Goal: Information Seeking & Learning: Find specific fact

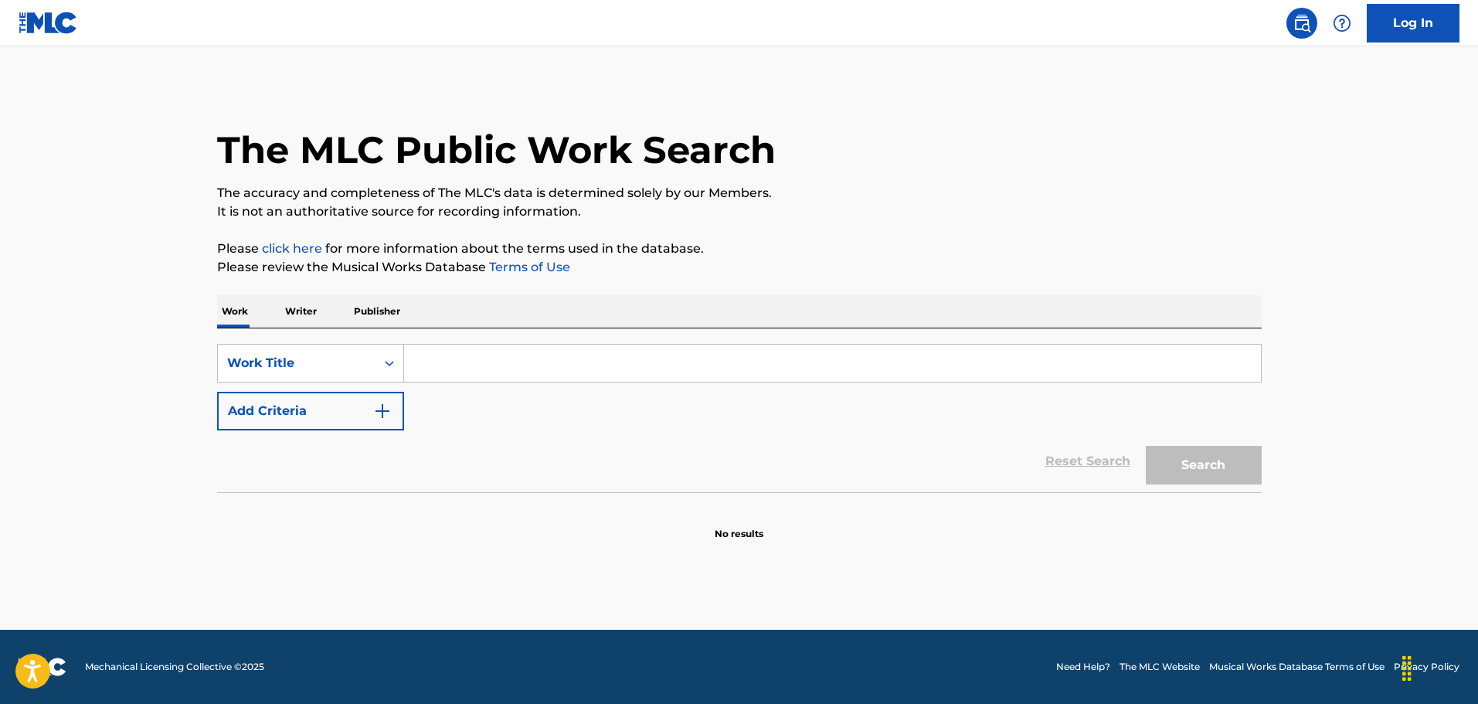
click at [481, 367] on input "Search Form" at bounding box center [832, 363] width 857 height 37
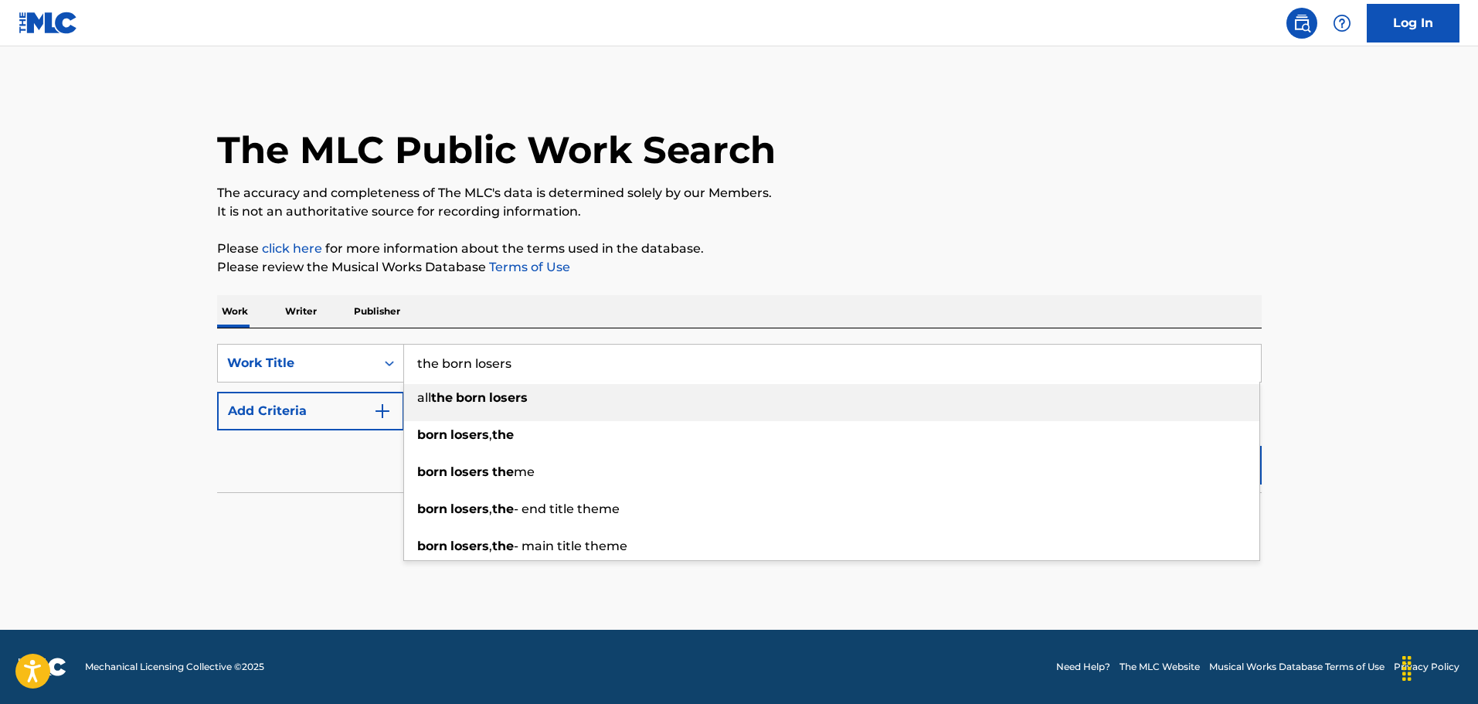
type input "the born losers"
click at [269, 561] on main "The MLC Public Work Search The accuracy and completeness of The MLC's data is d…" at bounding box center [739, 337] width 1478 height 583
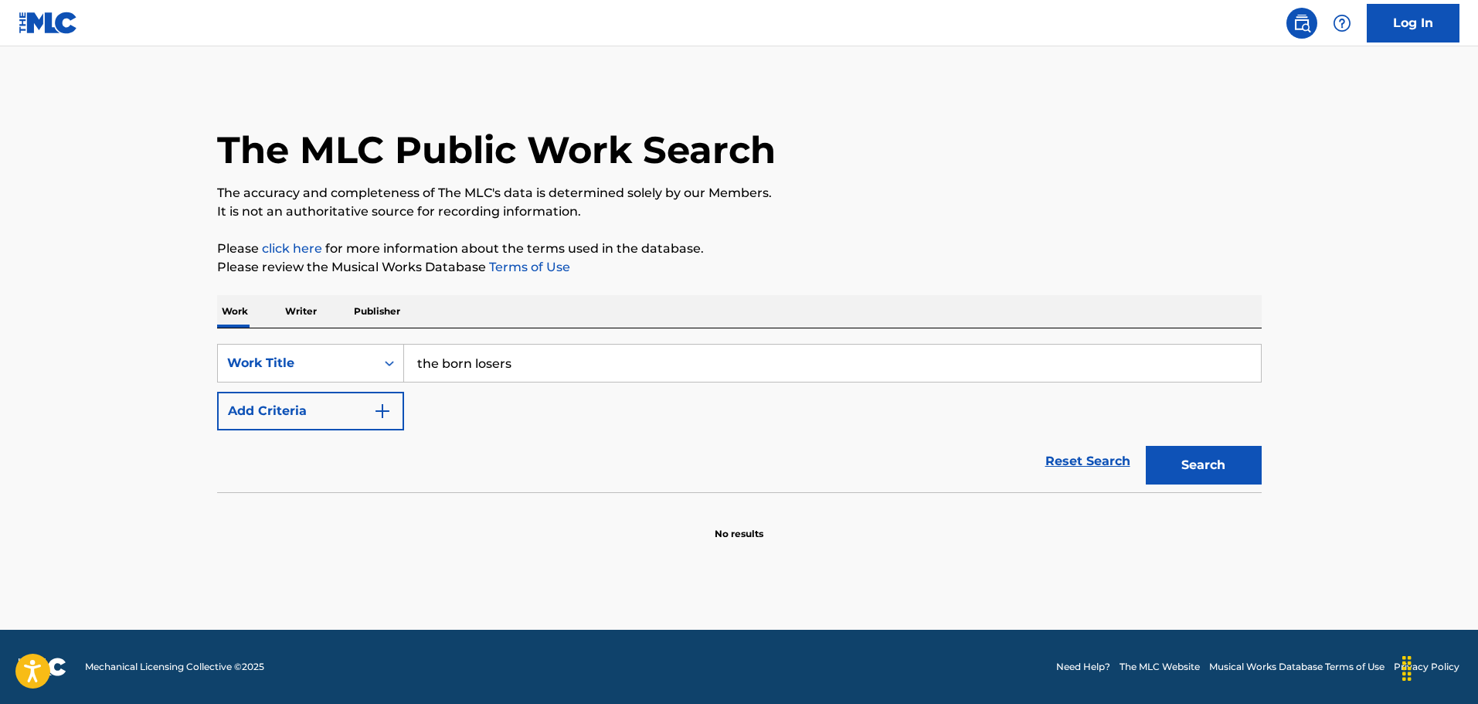
click at [338, 396] on button "Add Criteria" at bounding box center [310, 411] width 187 height 39
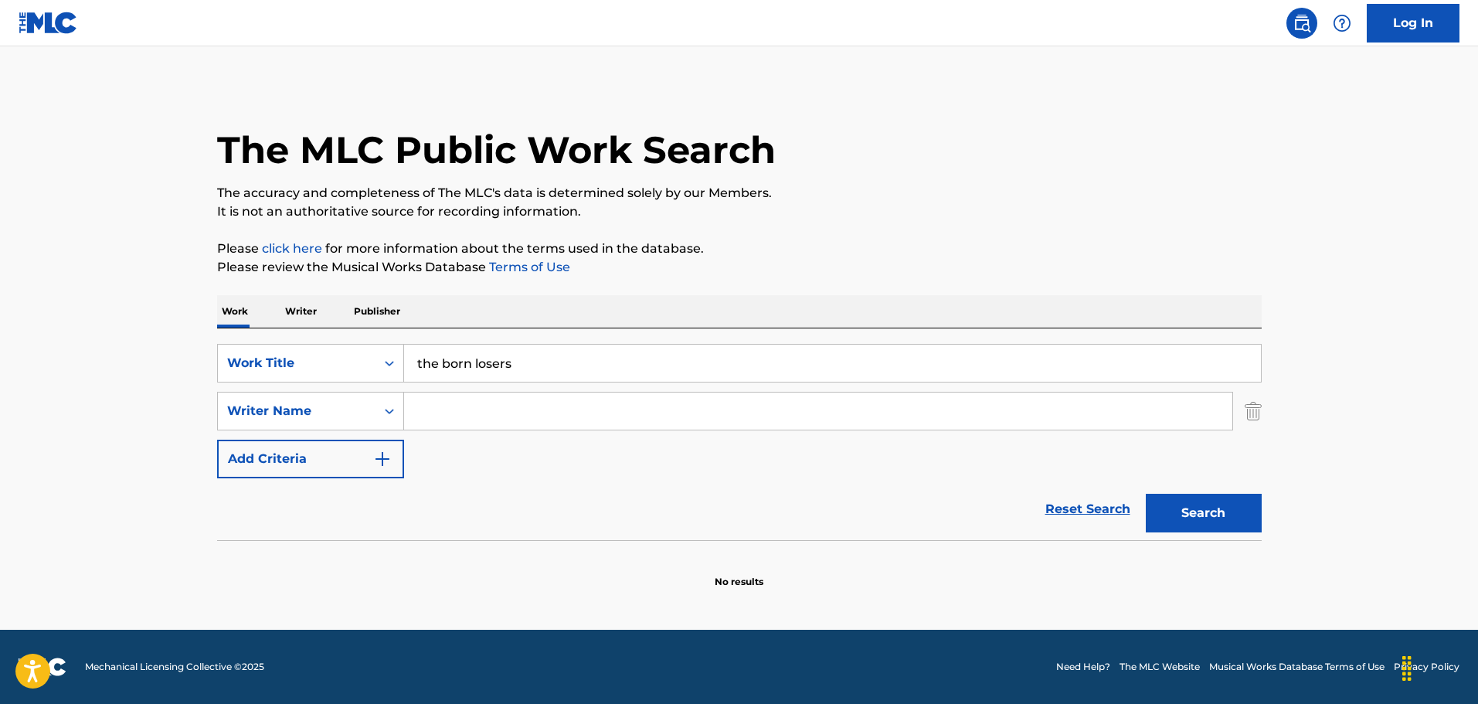
drag, startPoint x: 461, startPoint y: 416, endPoint x: 477, endPoint y: 422, distance: 17.1
click at [466, 419] on input "Search Form" at bounding box center [818, 410] width 828 height 37
paste input "[PERSON_NAME]"
type input "[PERSON_NAME]"
click at [1228, 512] on button "Search" at bounding box center [1204, 513] width 116 height 39
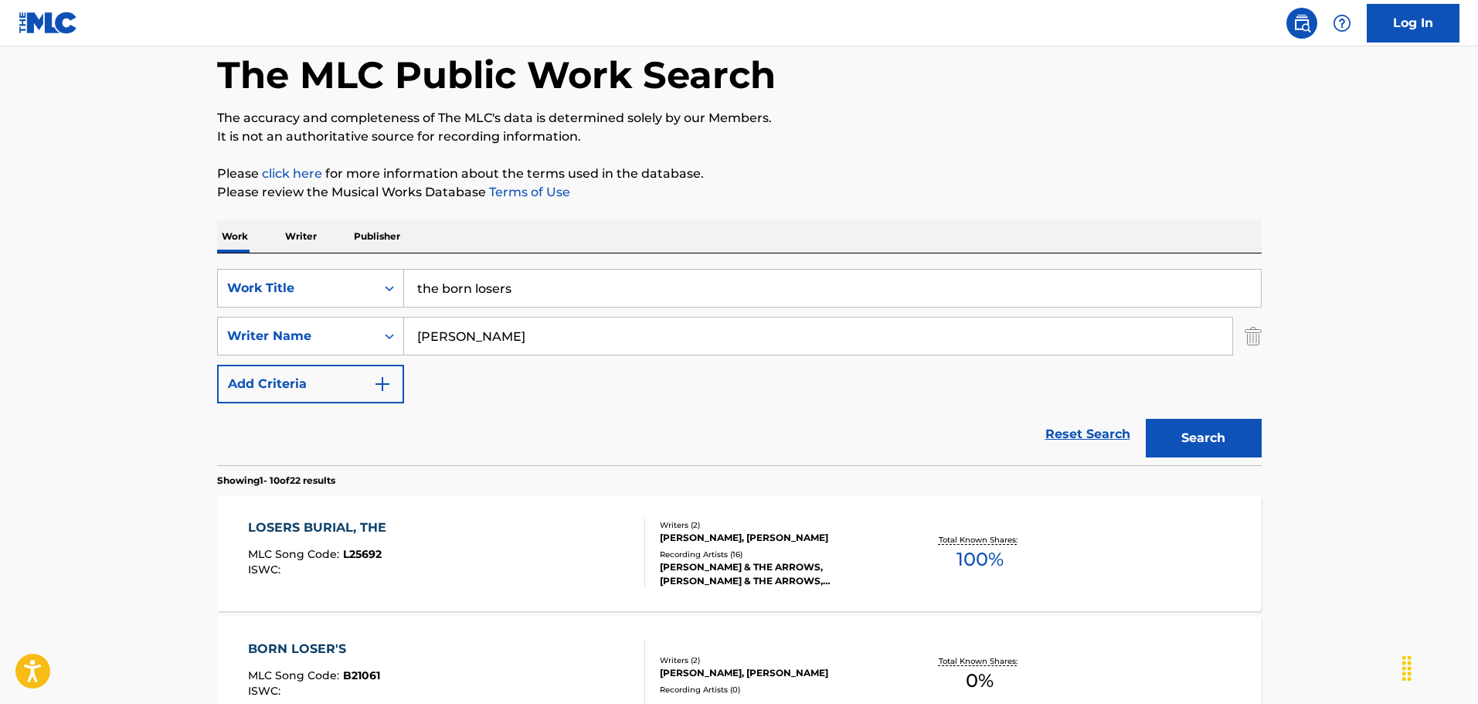
scroll to position [77, 0]
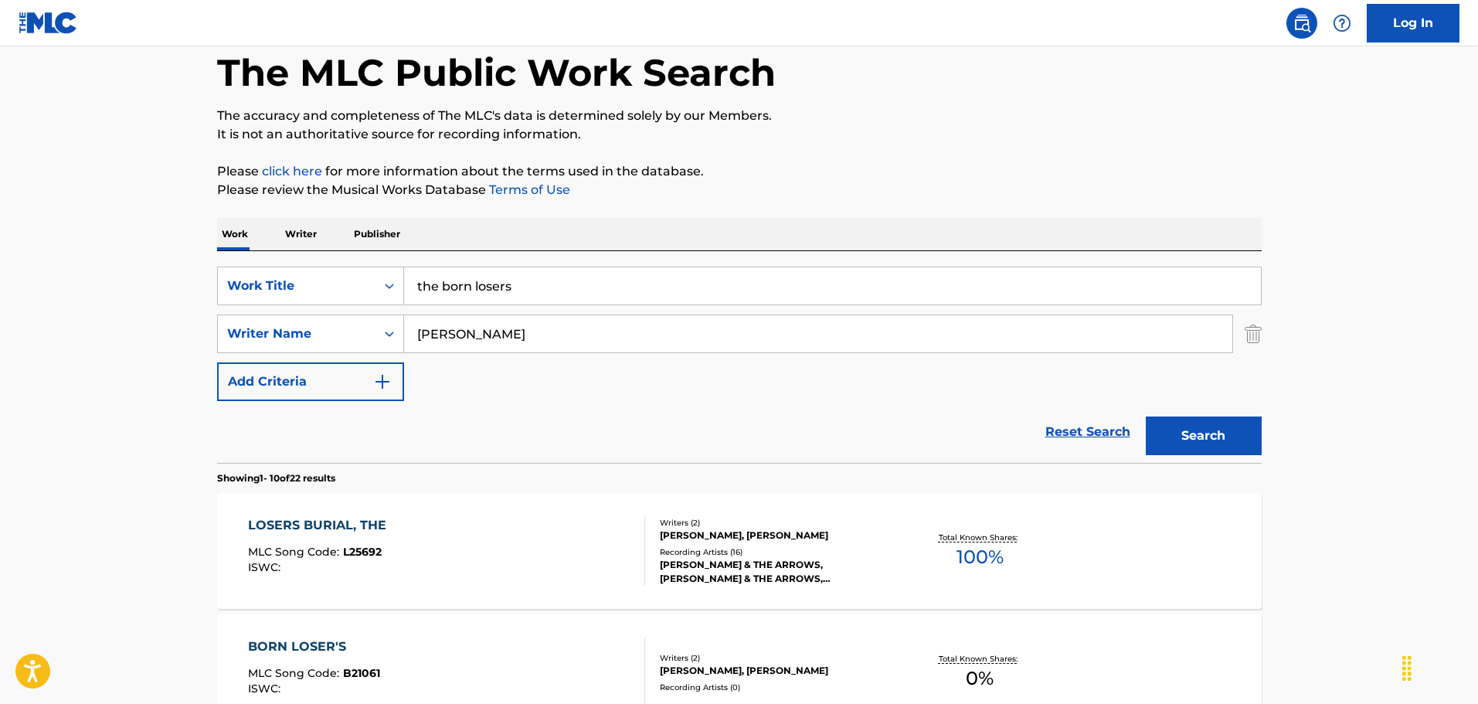
click at [532, 558] on div "LOSERS BURIAL, THE MLC Song Code : L25692 ISWC :" at bounding box center [446, 551] width 397 height 70
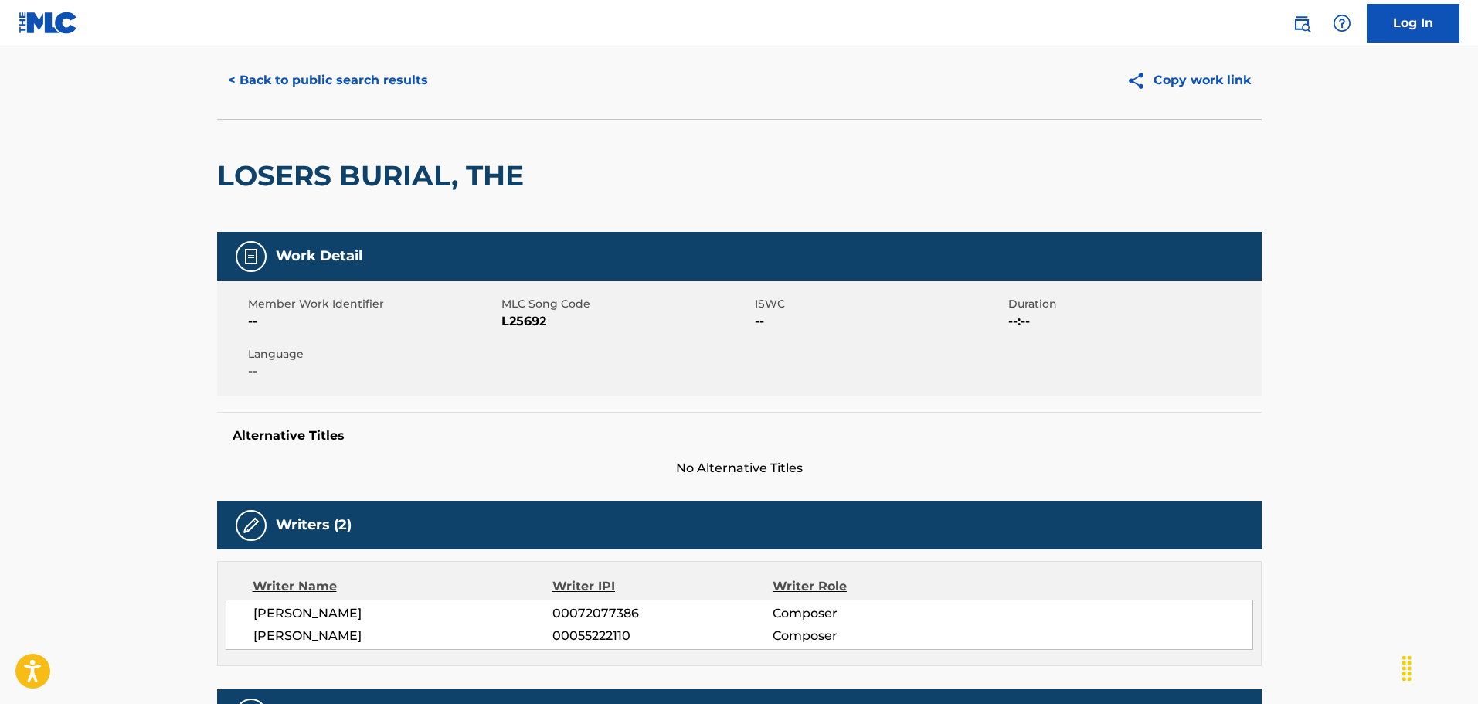
scroll to position [386, 0]
